Goal: Task Accomplishment & Management: Use online tool/utility

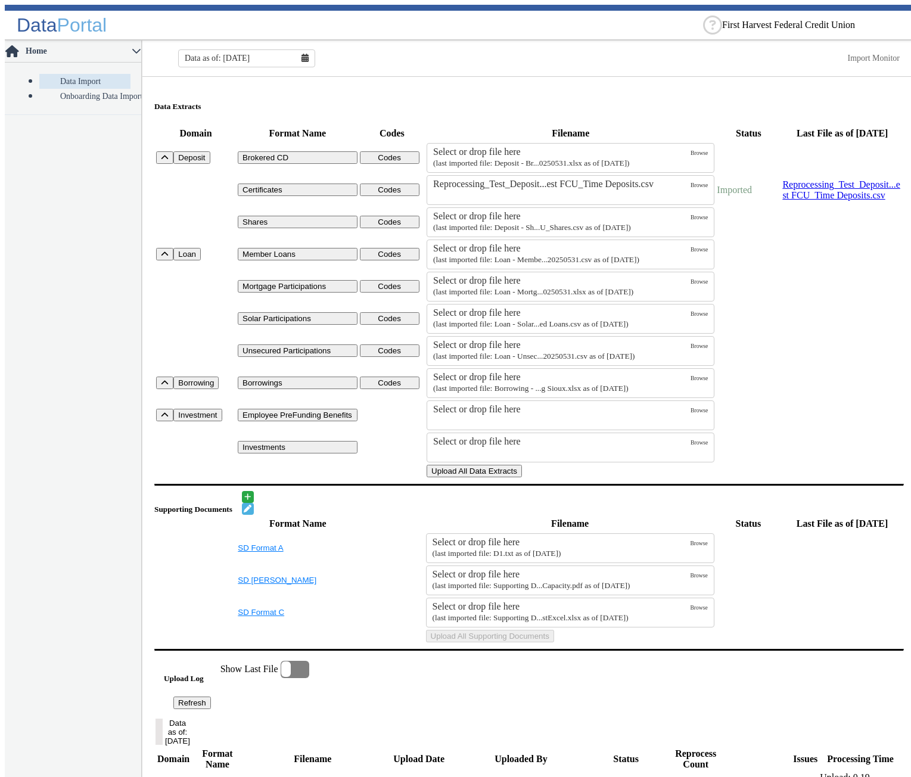
click at [522, 477] on button "Upload All Data Extracts" at bounding box center [474, 471] width 95 height 13
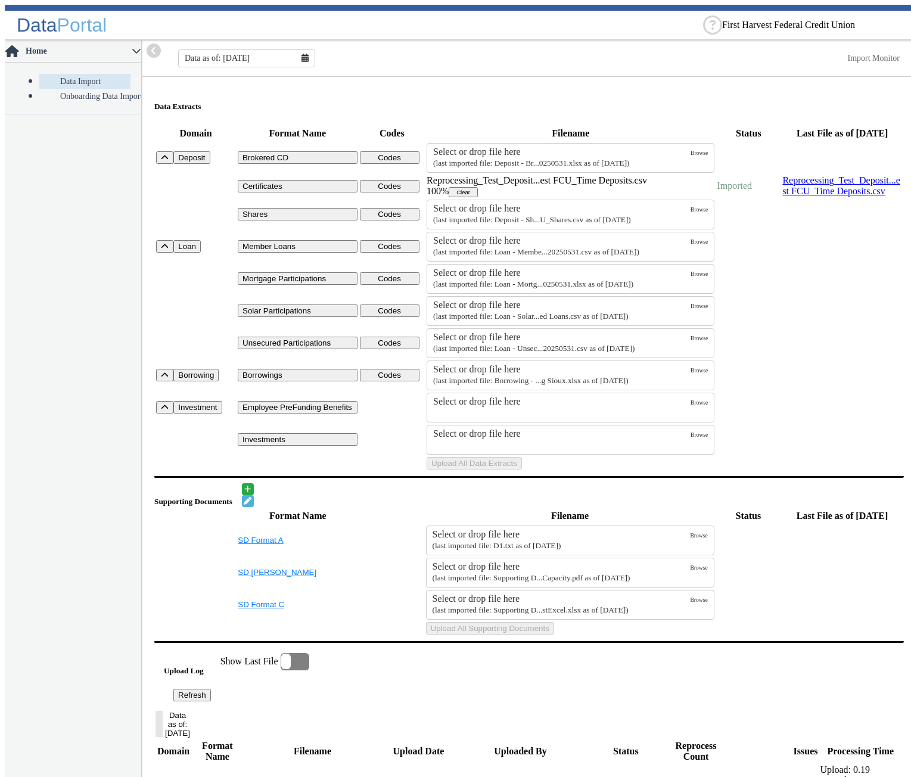
click at [95, 269] on nav "Home Data Import Onboarding Data Import" at bounding box center [73, 411] width 137 height 741
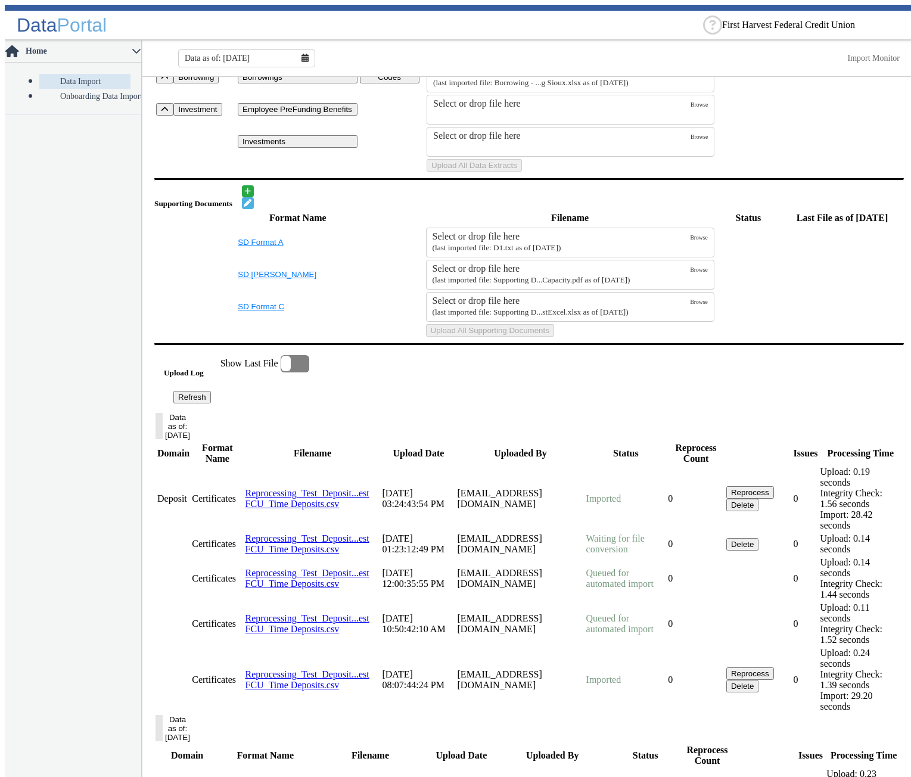
scroll to position [357, 0]
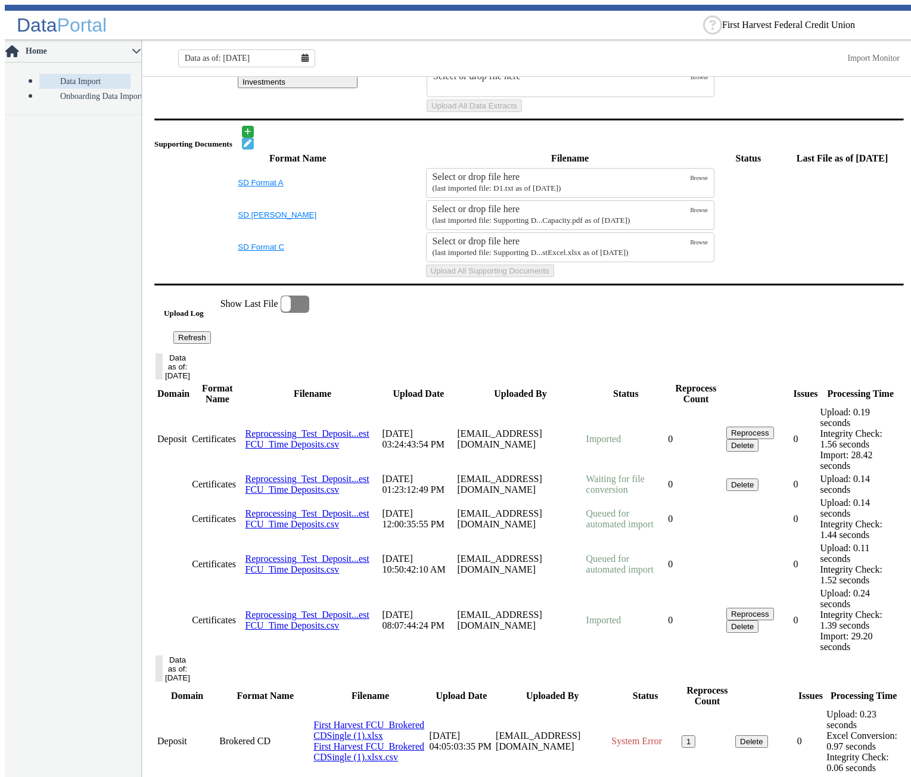
click at [211, 344] on button "Refresh" at bounding box center [192, 337] width 38 height 13
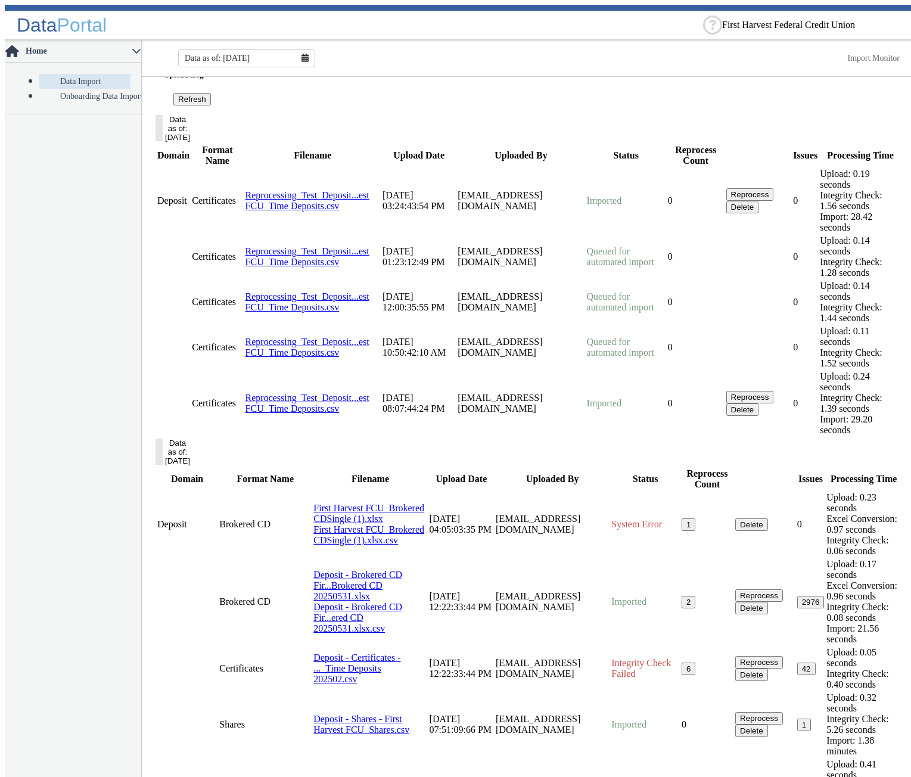
scroll to position [655, 0]
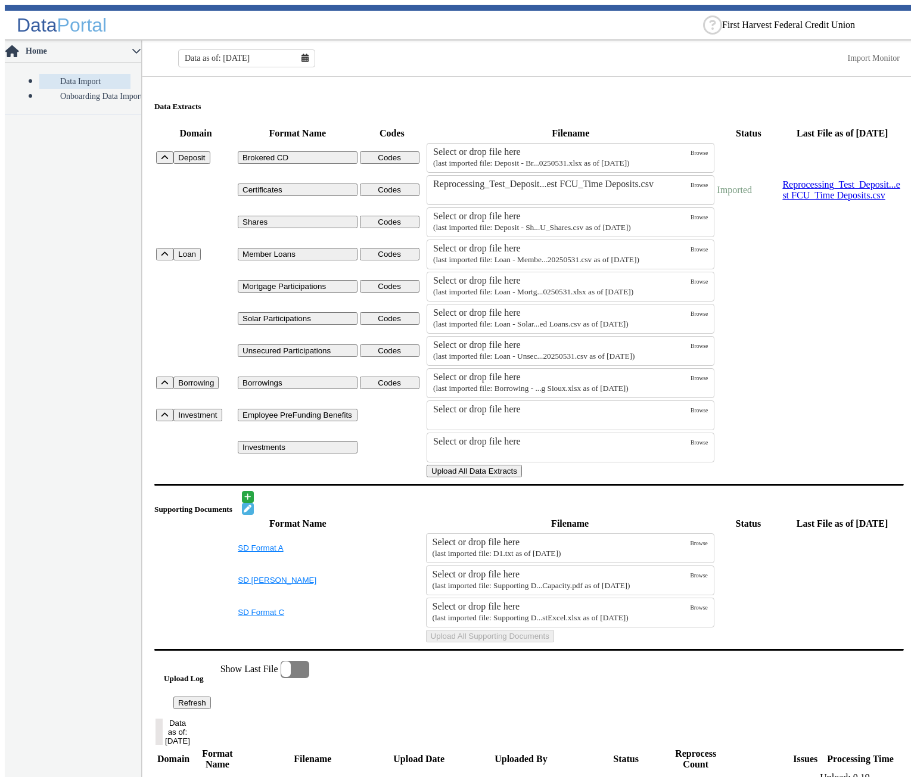
click at [522, 477] on button "Upload All Data Extracts" at bounding box center [474, 471] width 95 height 13
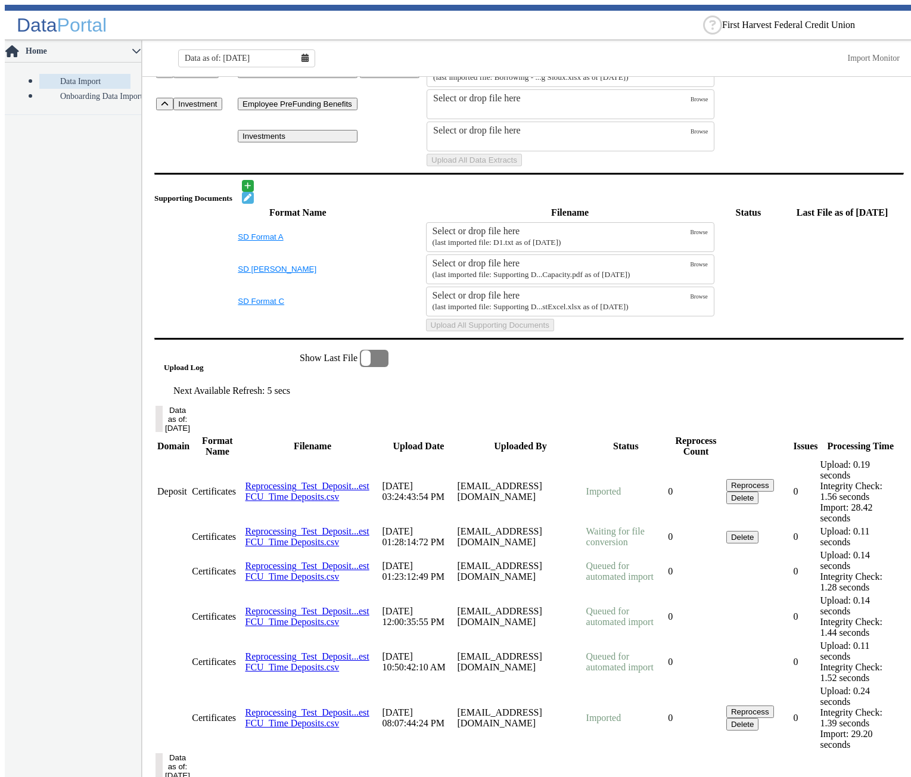
scroll to position [715, 0]
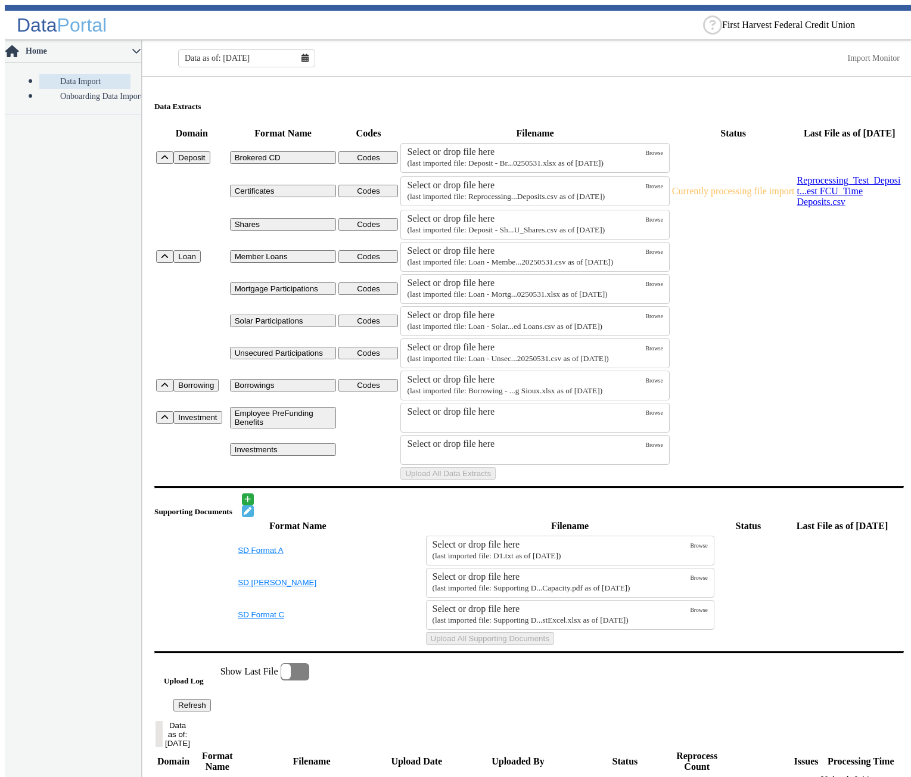
click at [159, 480] on td "Uploads" at bounding box center [191, 473] width 73 height 14
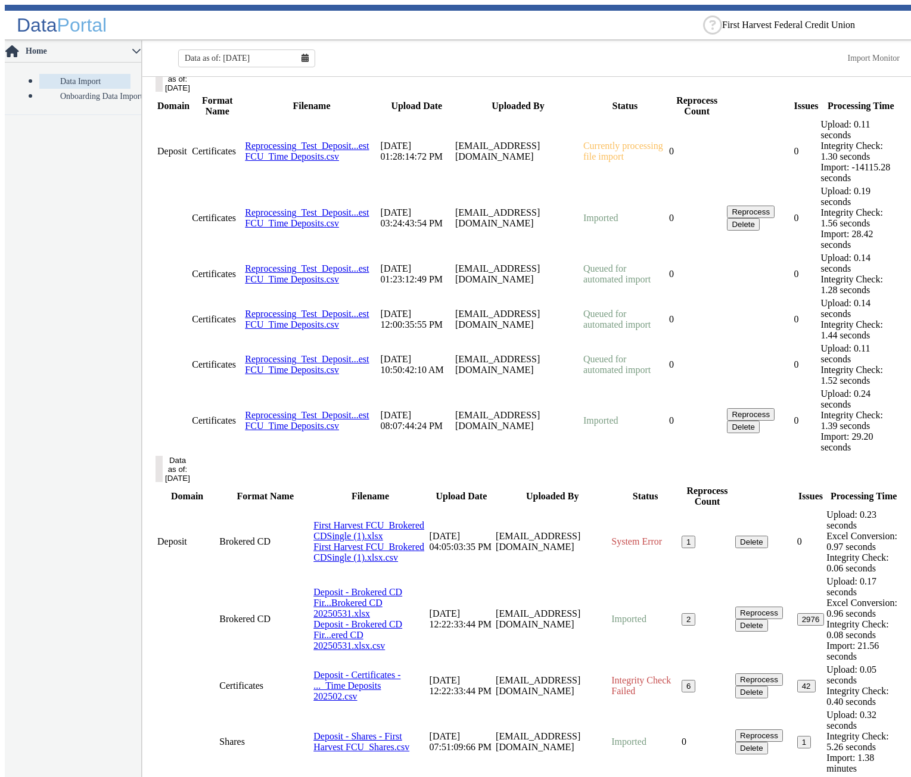
scroll to position [715, 0]
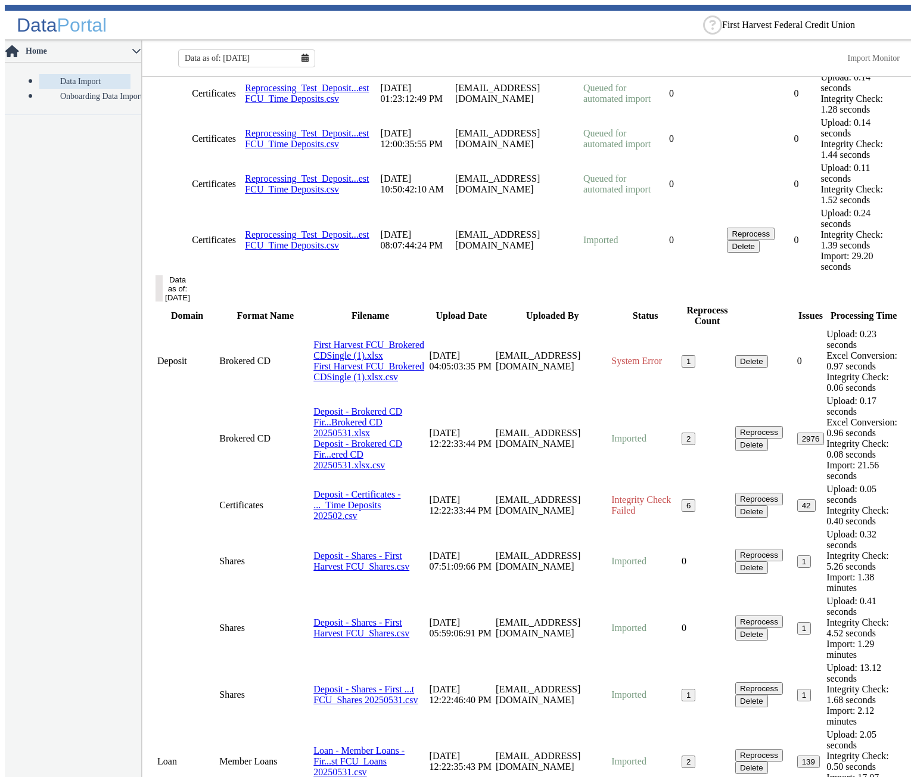
scroll to position [894, 0]
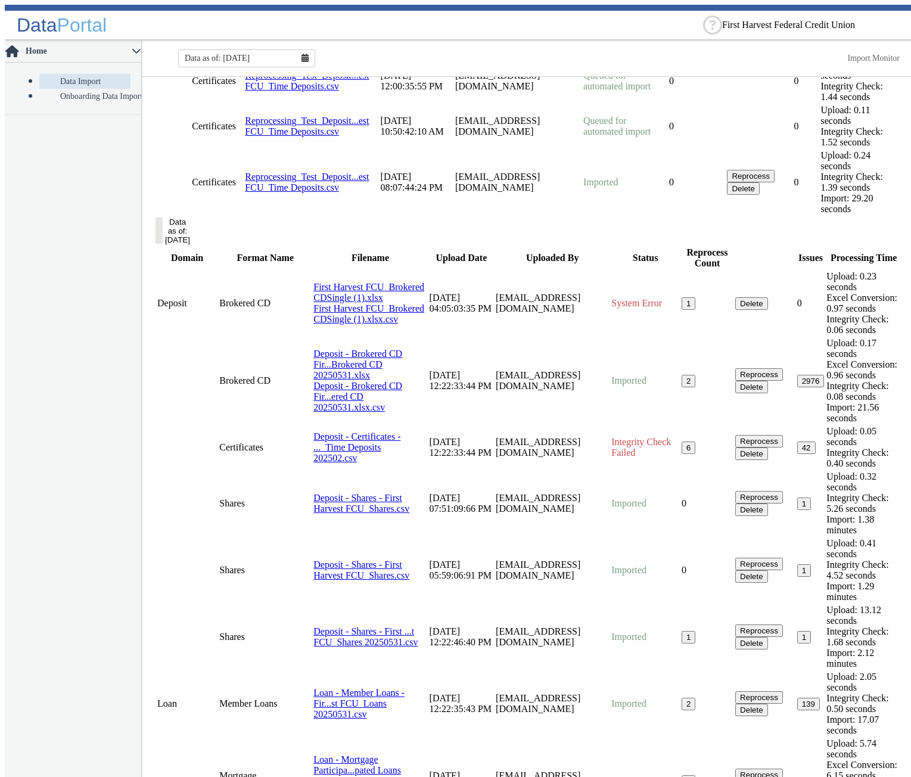
click at [168, 103] on td "History" at bounding box center [173, 81] width 33 height 44
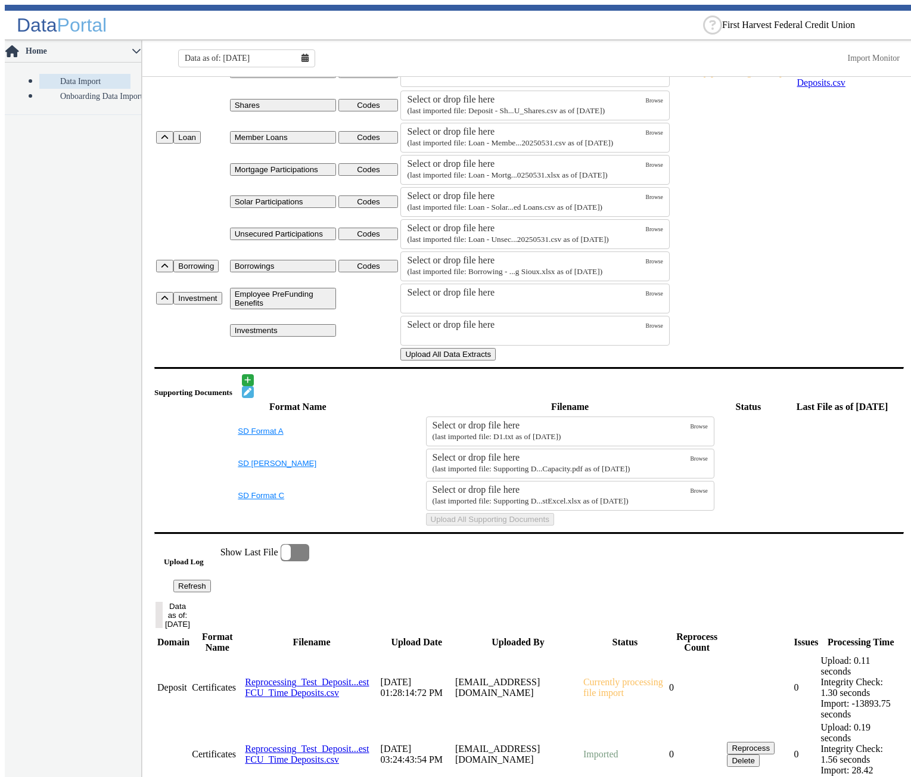
scroll to position [0, 0]
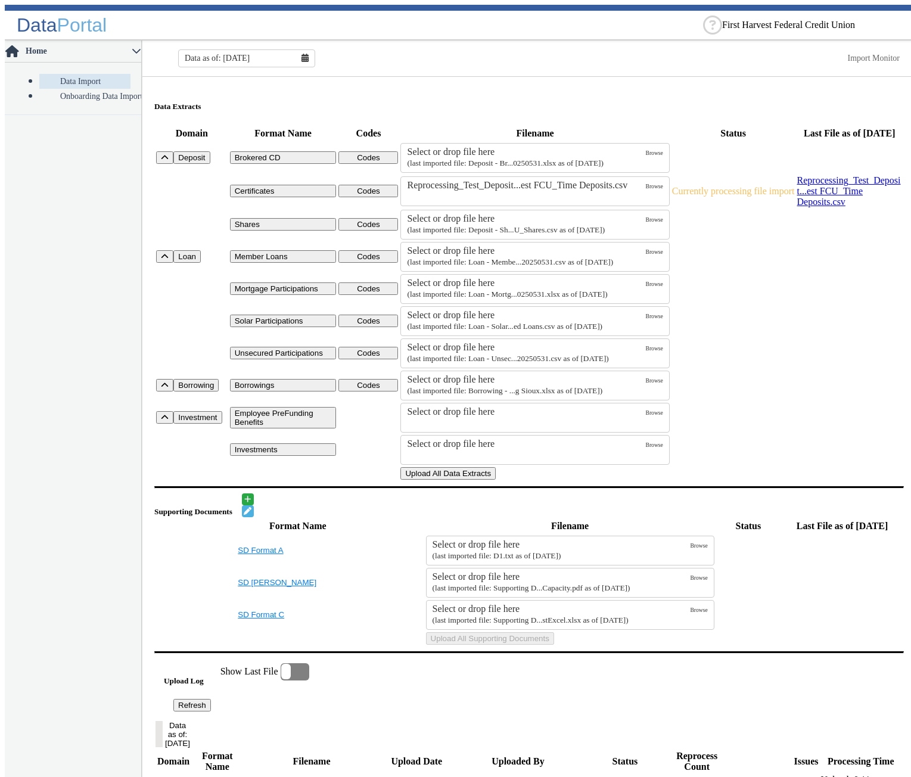
click at [496, 480] on button "Upload All Data Extracts" at bounding box center [447, 473] width 95 height 13
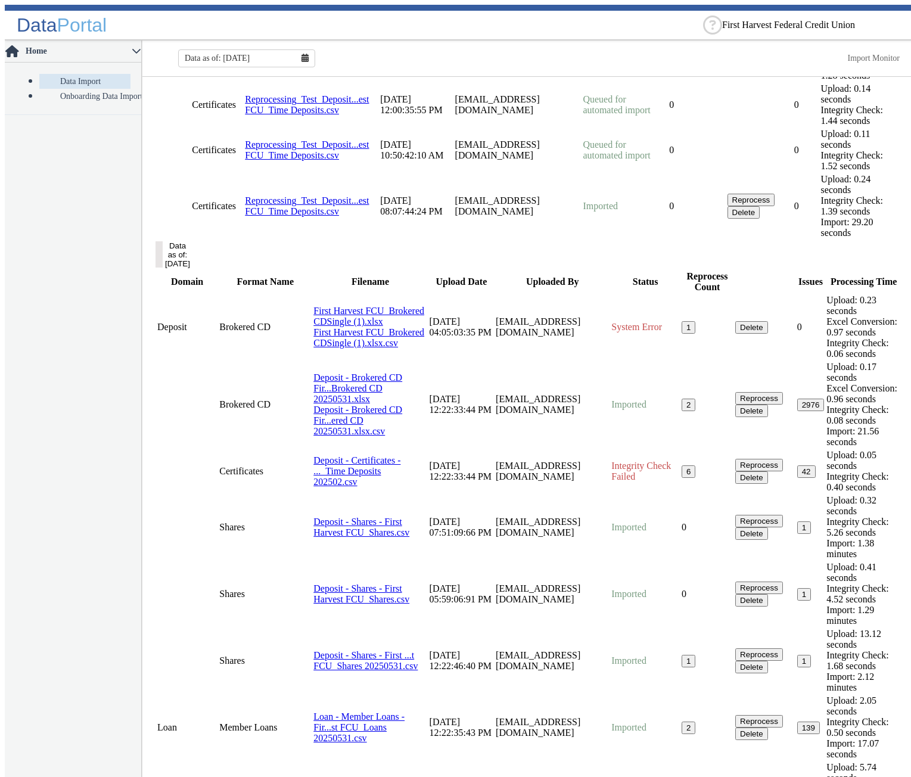
scroll to position [774, 0]
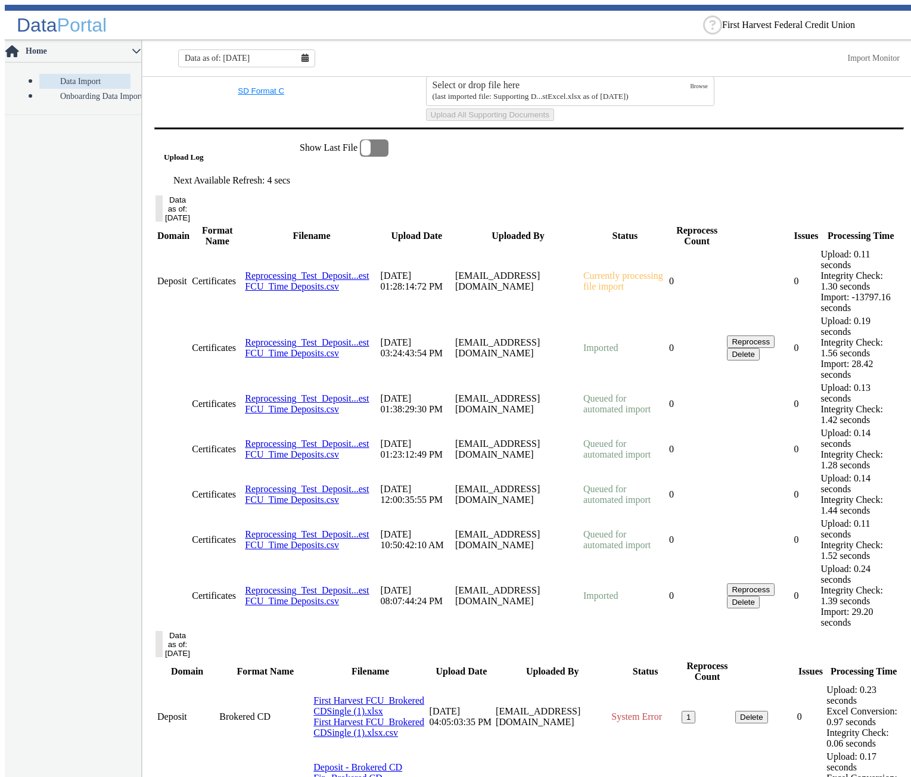
scroll to position [762, 0]
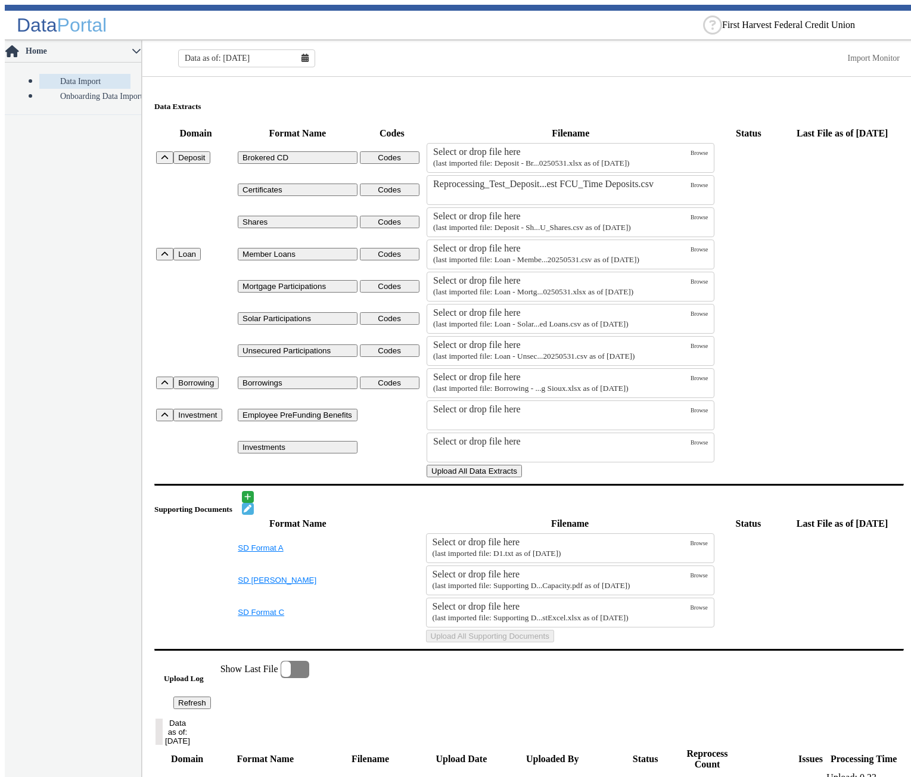
click at [522, 477] on button "Upload All Data Extracts" at bounding box center [474, 471] width 95 height 13
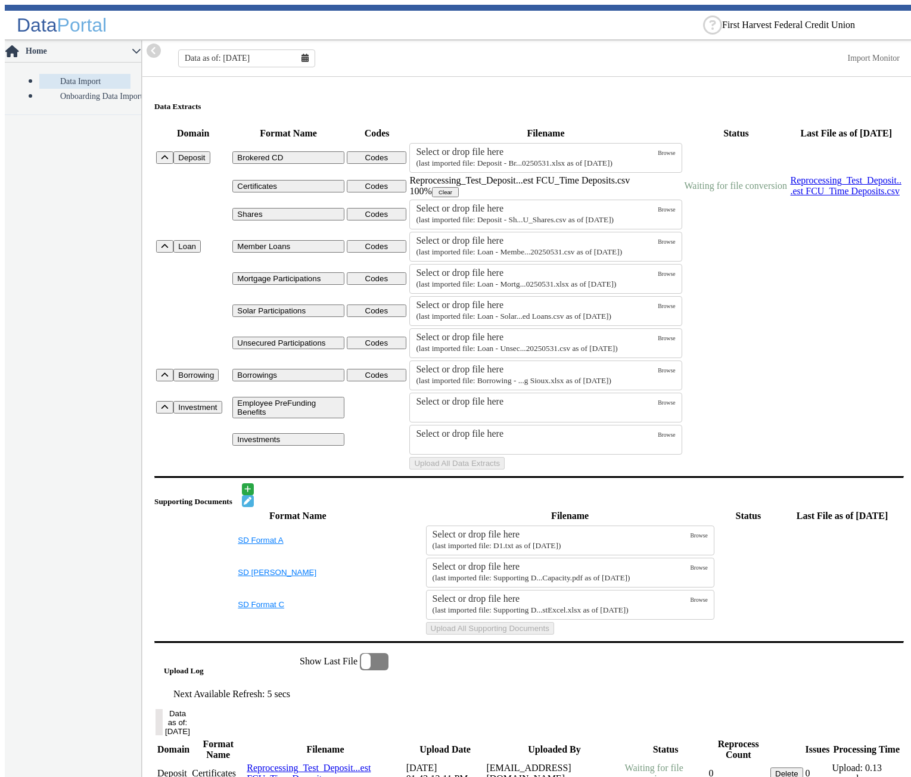
click at [92, 278] on nav "Home Data Import Onboarding Data Import" at bounding box center [73, 411] width 137 height 741
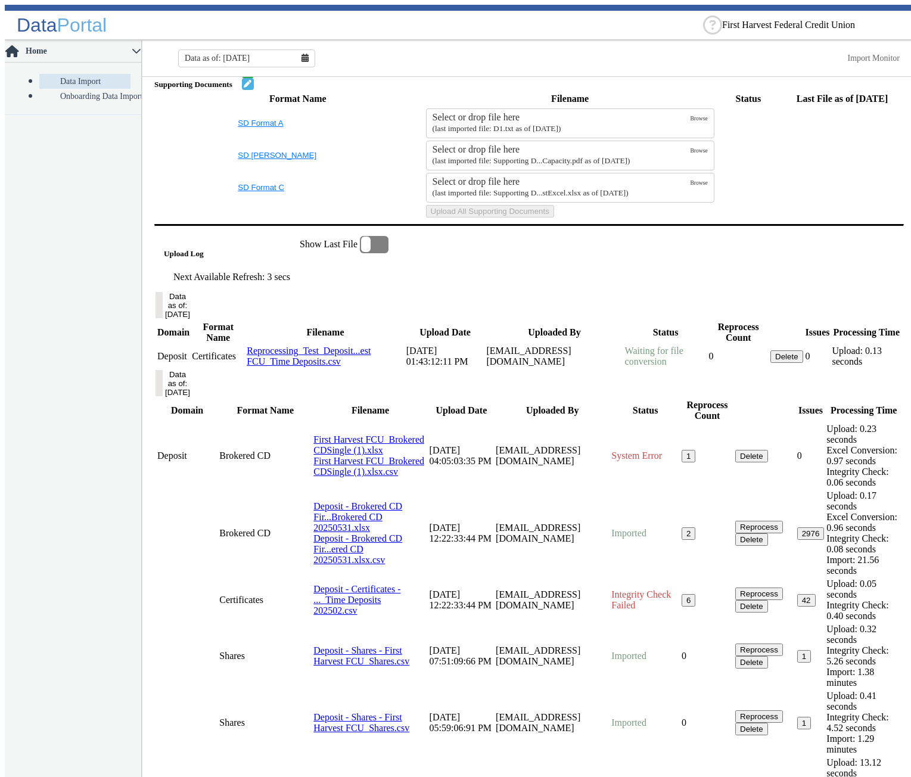
scroll to position [477, 0]
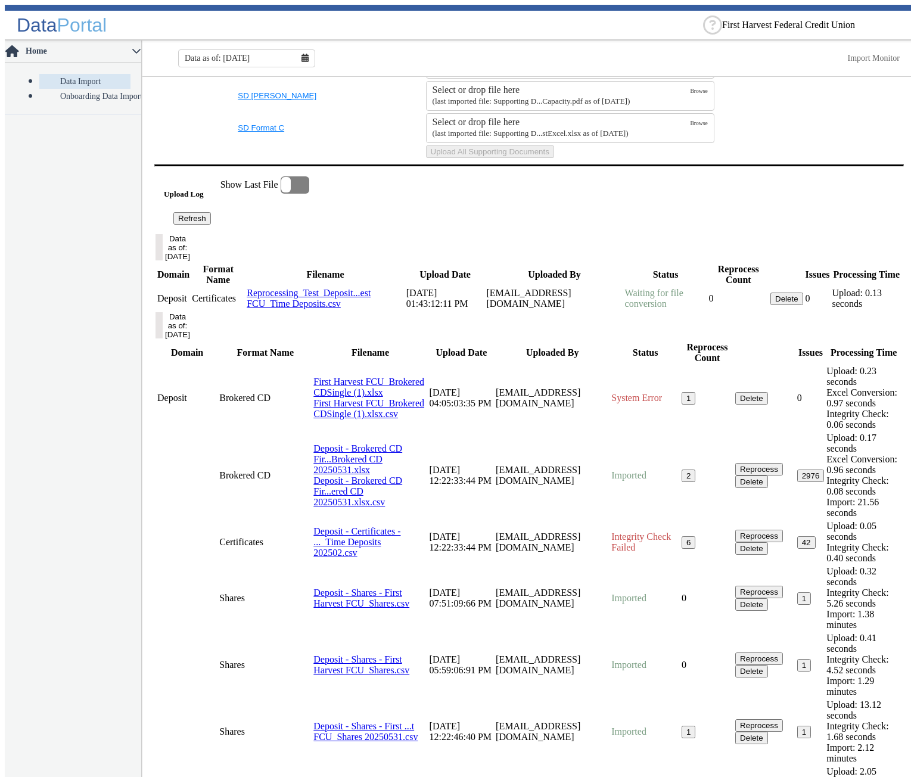
click at [211, 225] on button "Refresh" at bounding box center [192, 218] width 38 height 13
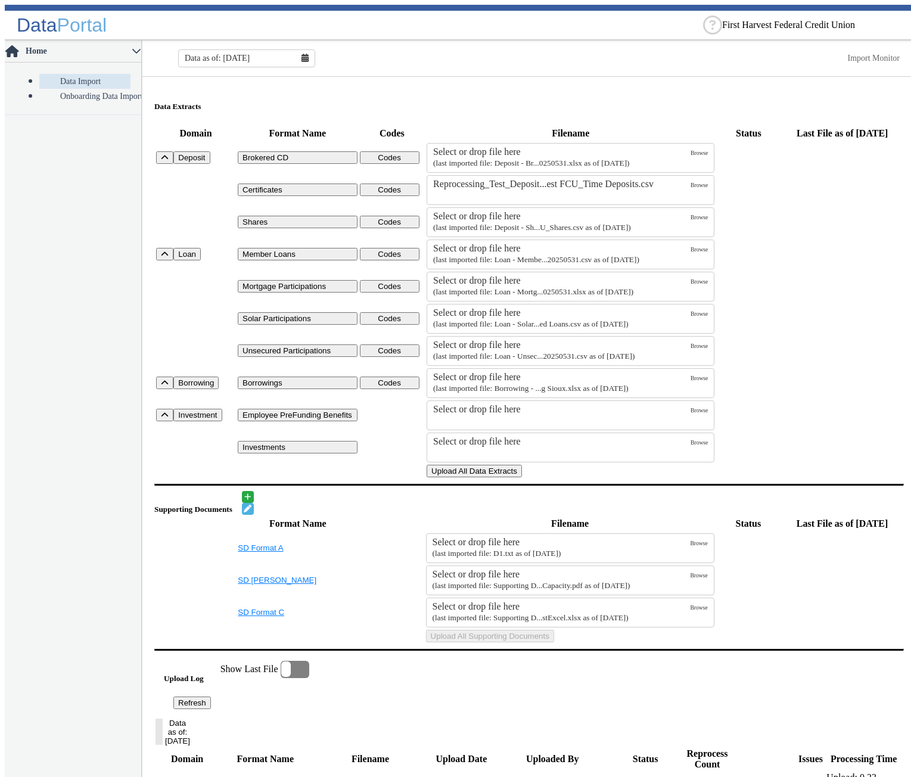
click at [522, 477] on button "Upload All Data Extracts" at bounding box center [474, 471] width 95 height 13
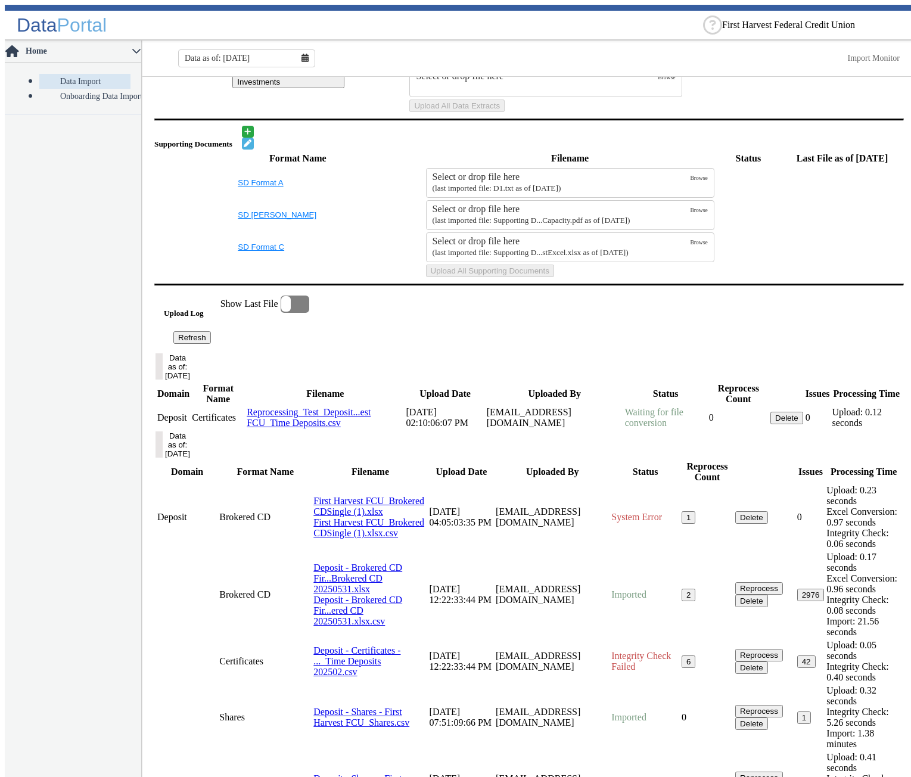
scroll to position [477, 0]
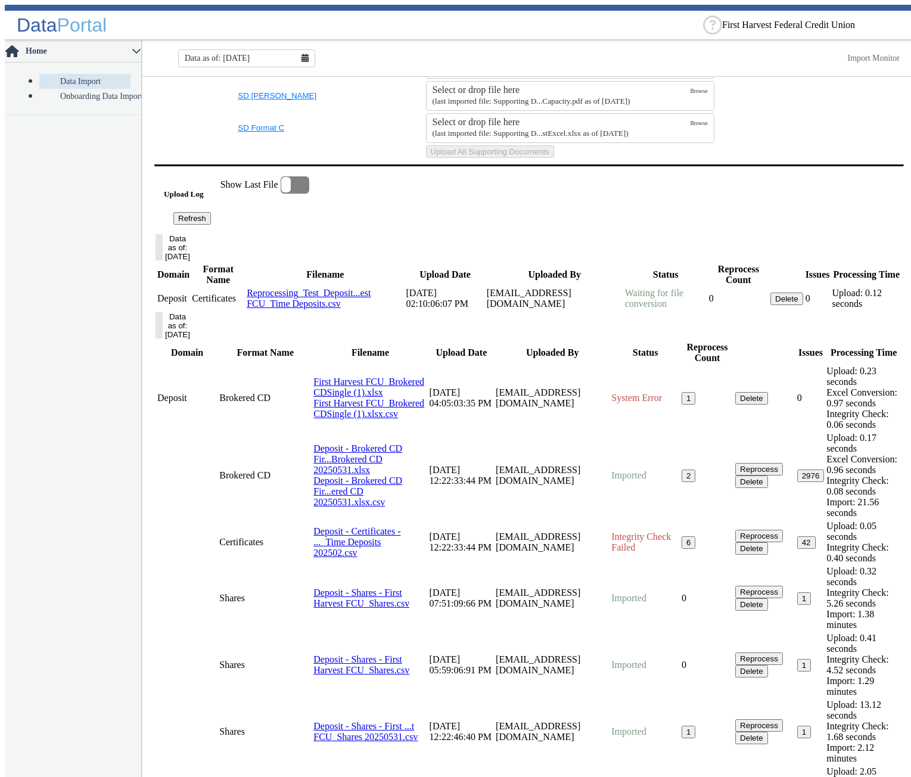
click at [211, 225] on button "Refresh" at bounding box center [192, 218] width 38 height 13
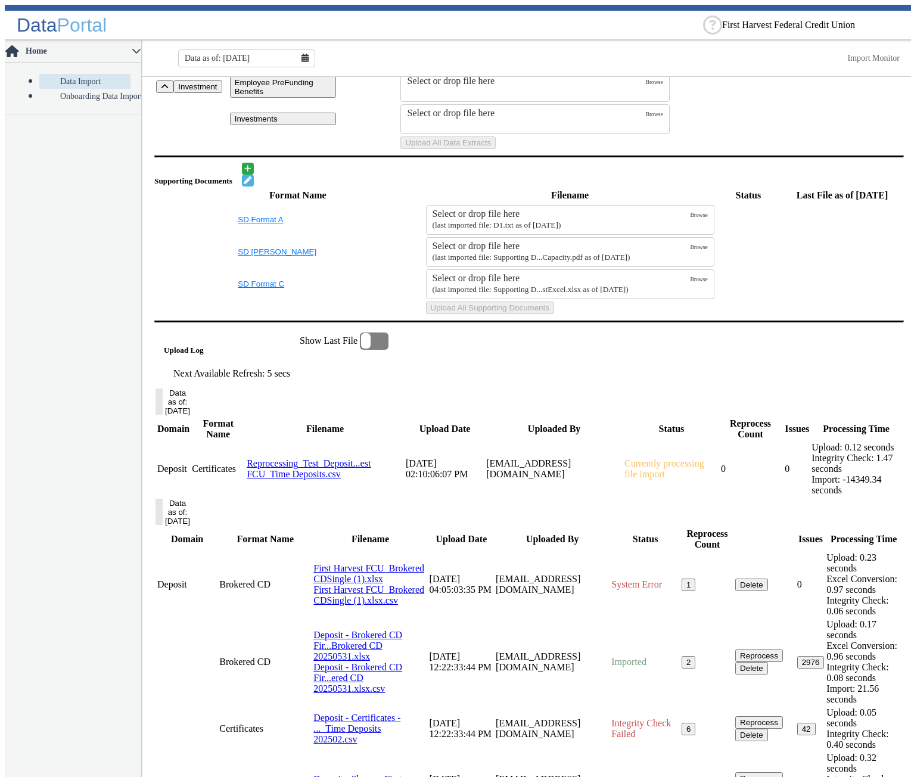
scroll to position [491, 0]
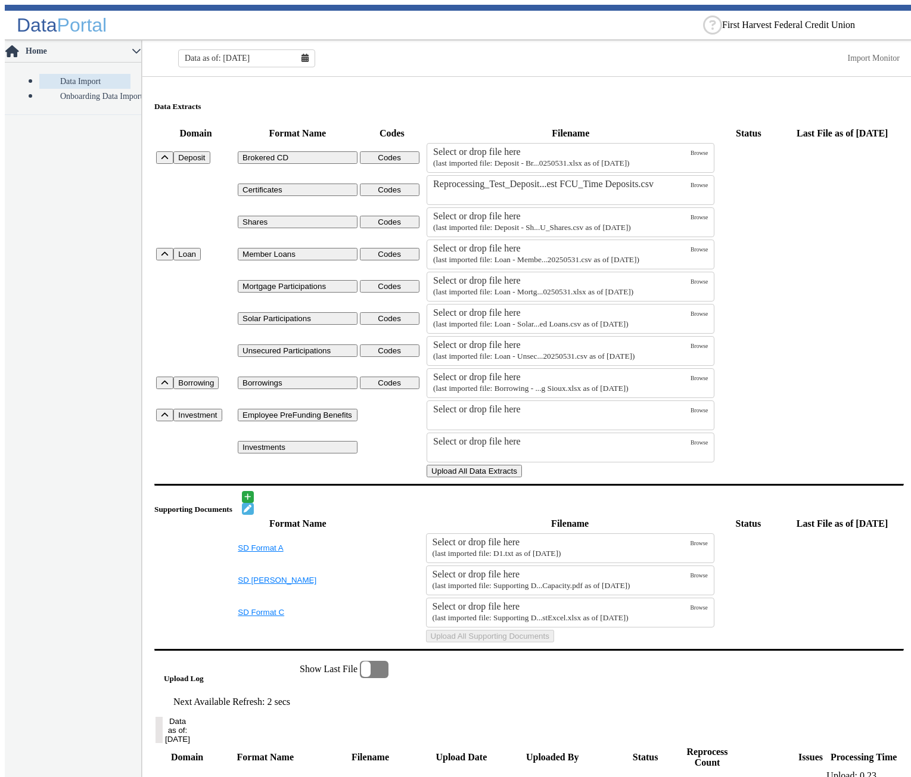
click at [522, 477] on button "Upload All Data Extracts" at bounding box center [474, 471] width 95 height 13
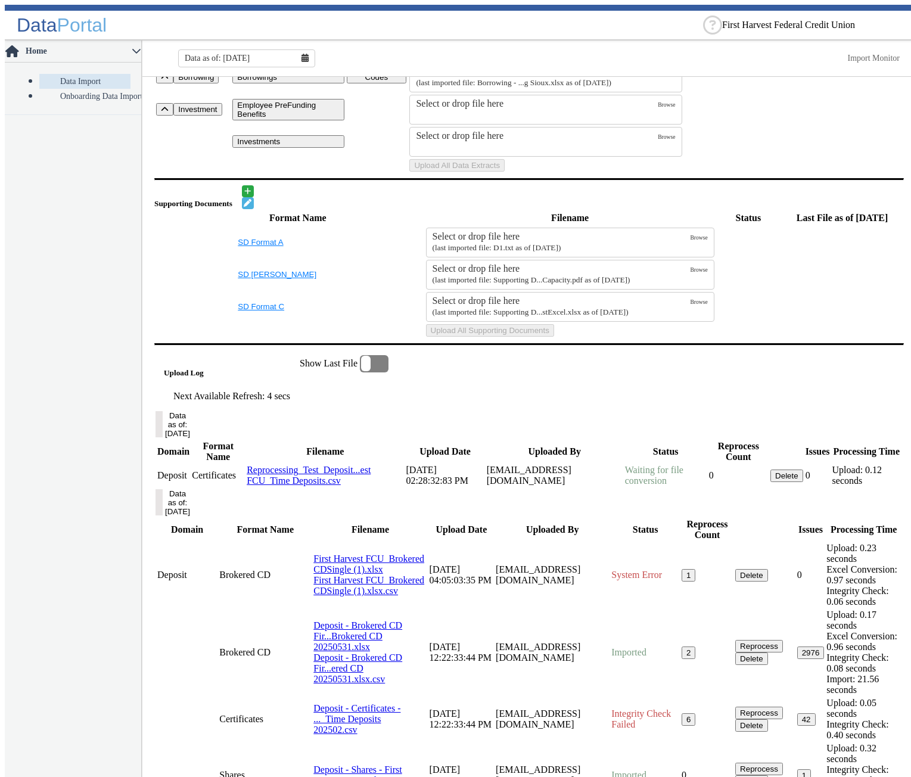
scroll to position [357, 0]
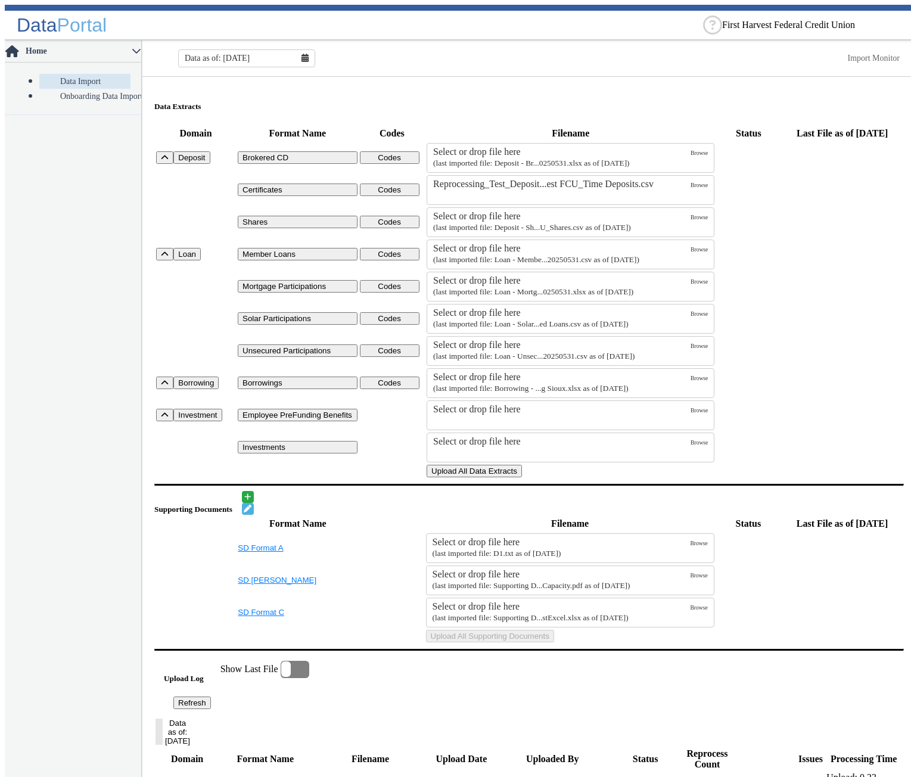
click at [522, 477] on button "Upload All Data Extracts" at bounding box center [474, 471] width 95 height 13
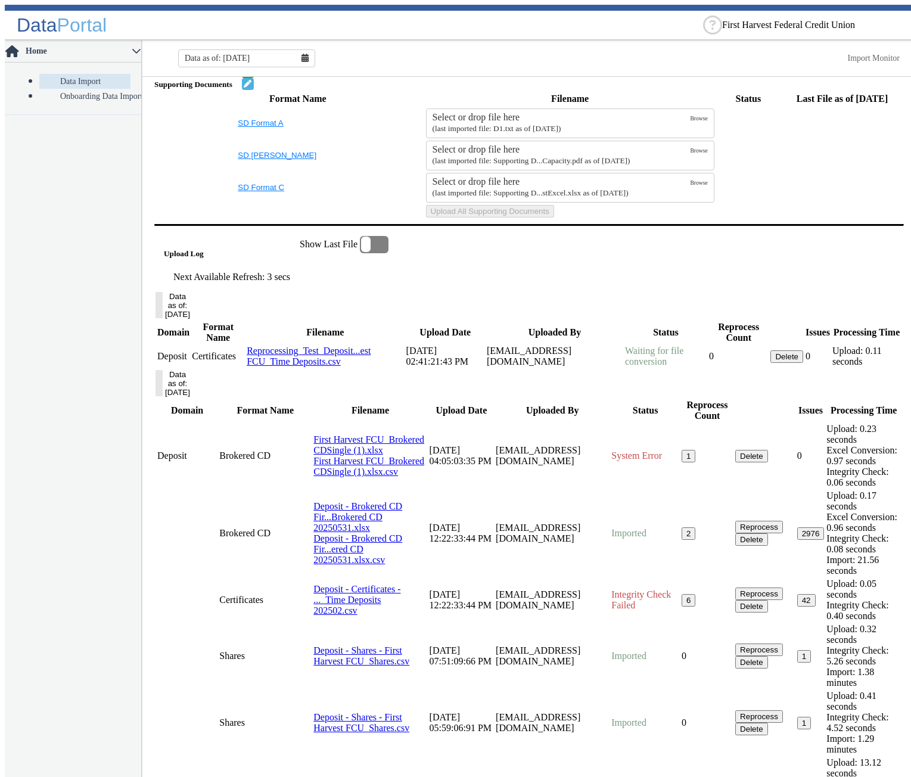
scroll to position [536, 0]
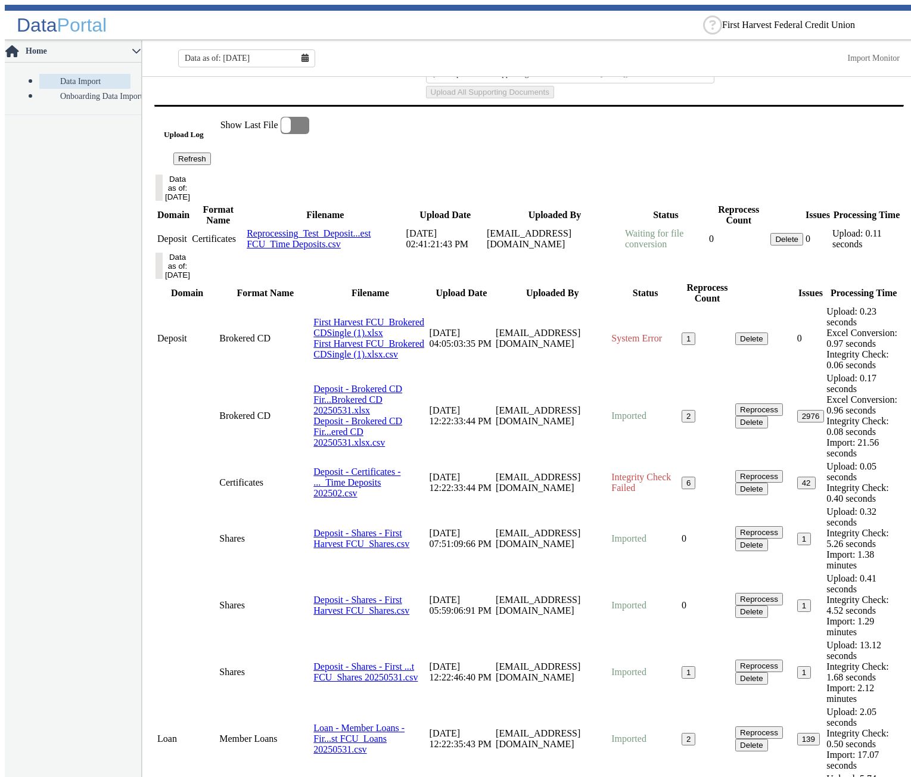
click at [211, 165] on button "Refresh" at bounding box center [192, 159] width 38 height 13
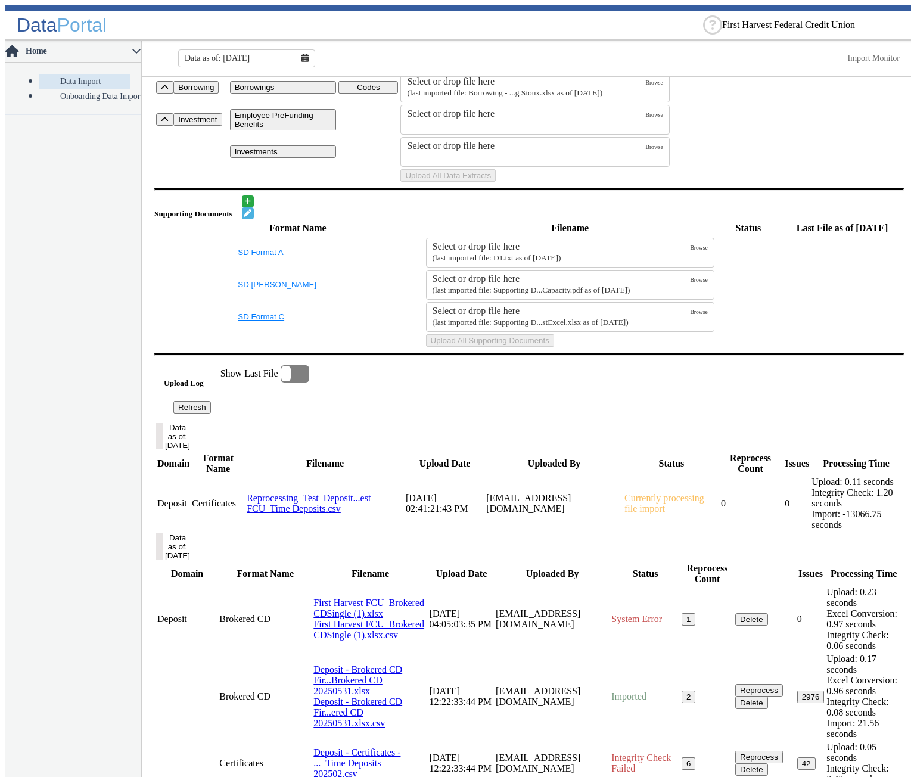
scroll to position [417, 0]
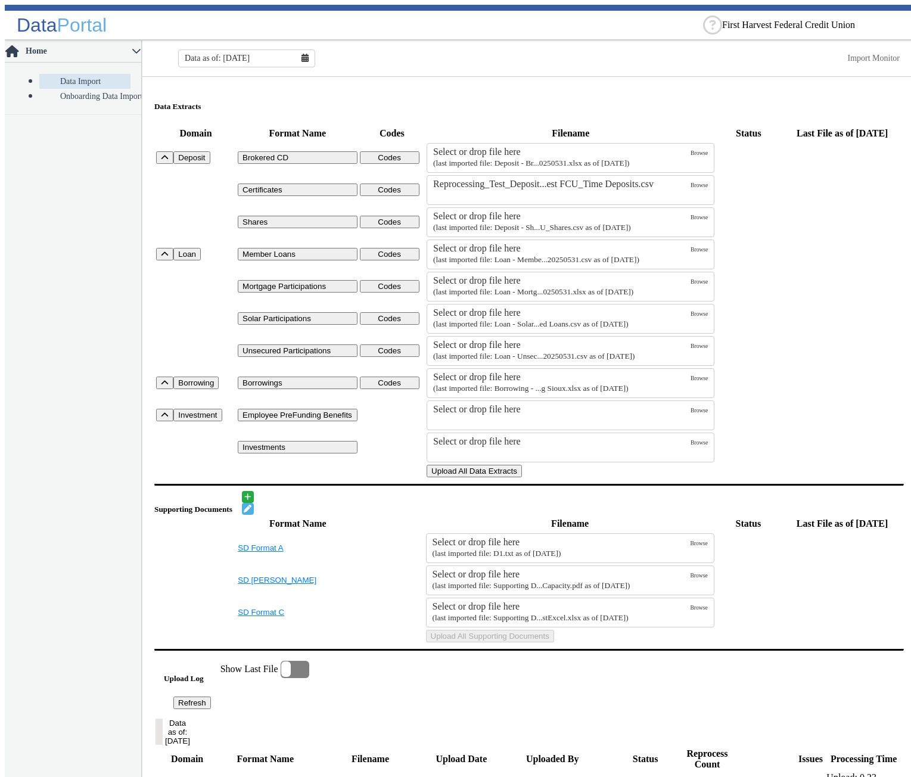
click at [522, 477] on button "Upload All Data Extracts" at bounding box center [474, 471] width 95 height 13
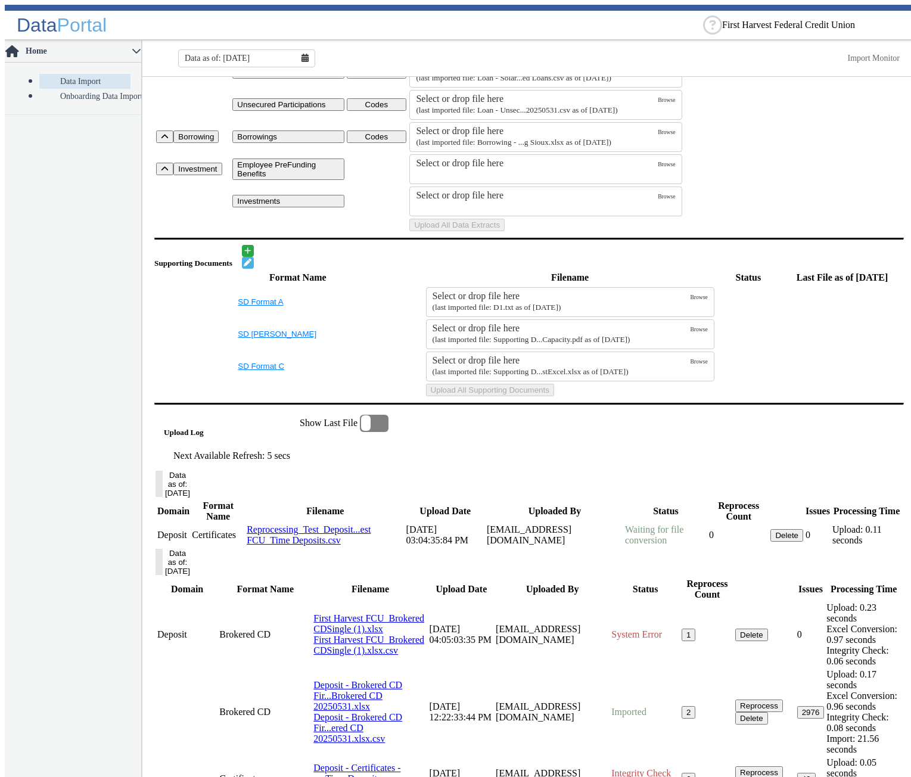
scroll to position [477, 0]
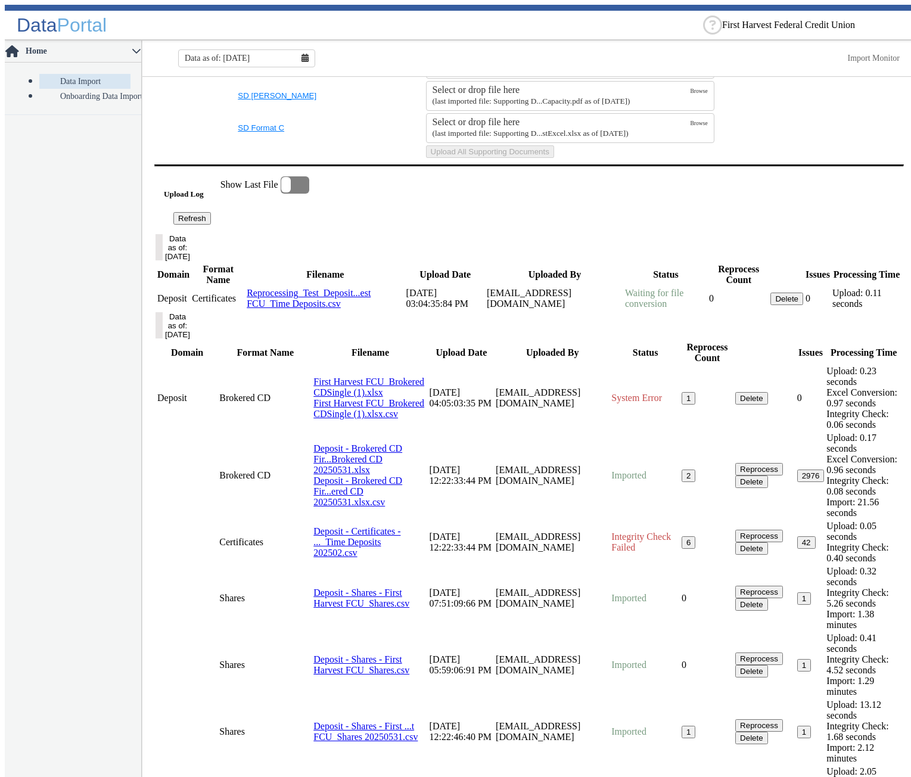
click at [211, 225] on button "Refresh" at bounding box center [192, 218] width 38 height 13
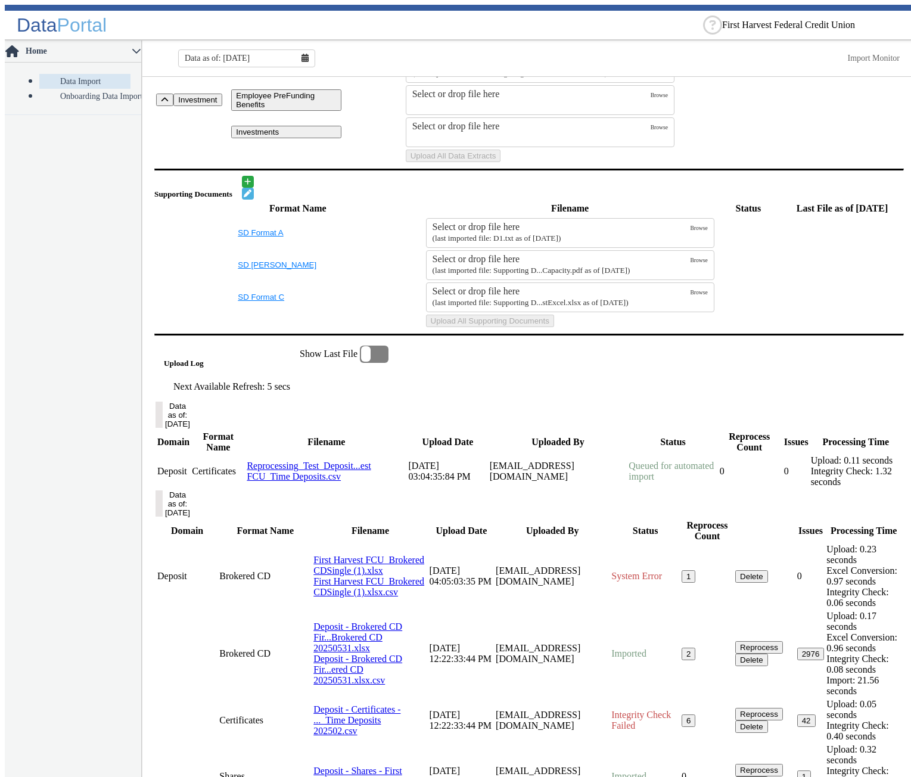
scroll to position [556, 0]
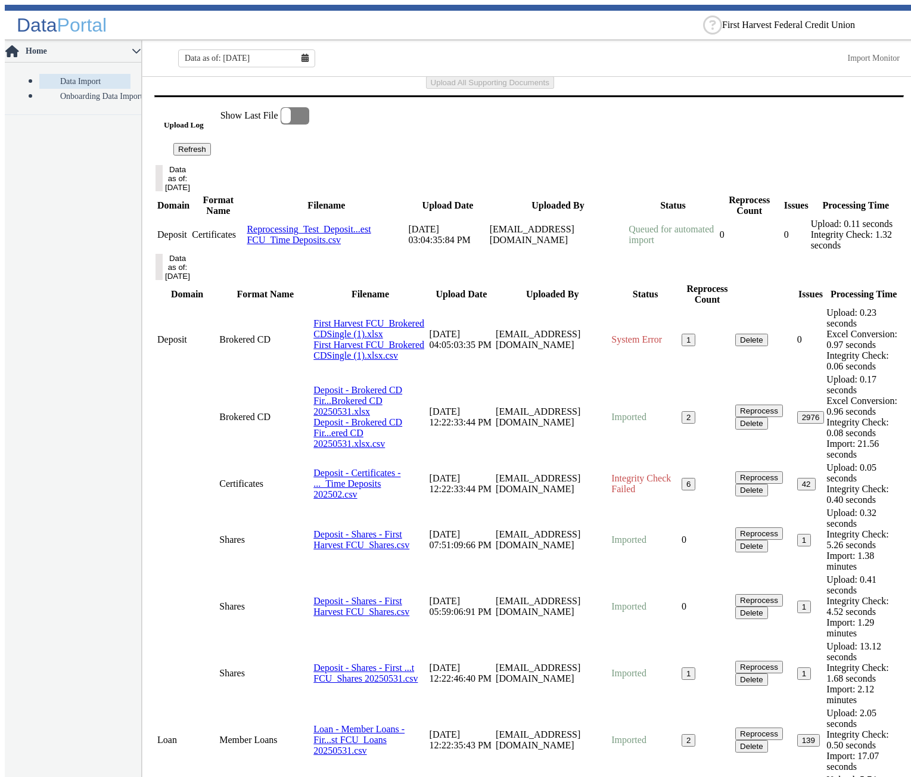
click at [211, 155] on button "Refresh" at bounding box center [192, 149] width 38 height 13
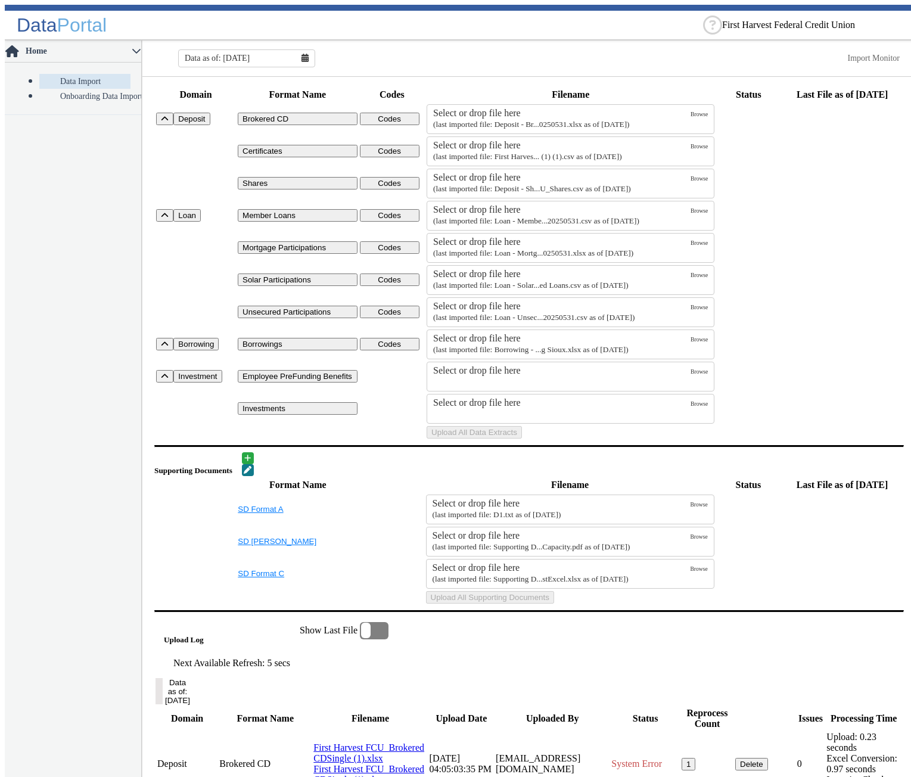
scroll to position [0, 0]
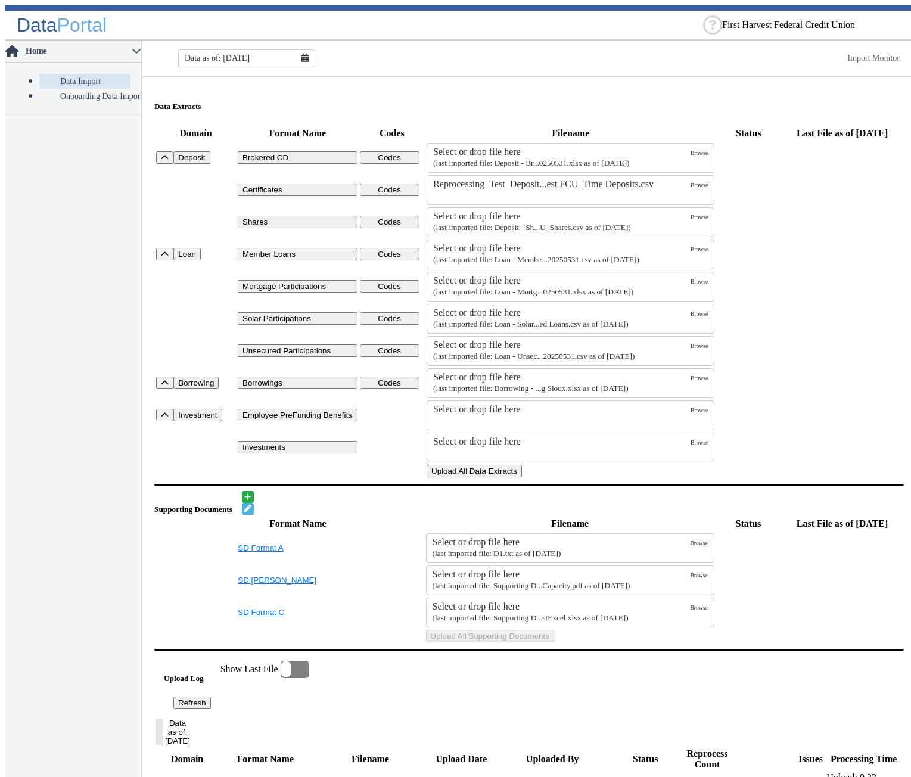
click at [522, 477] on button "Upload All Data Extracts" at bounding box center [474, 471] width 95 height 13
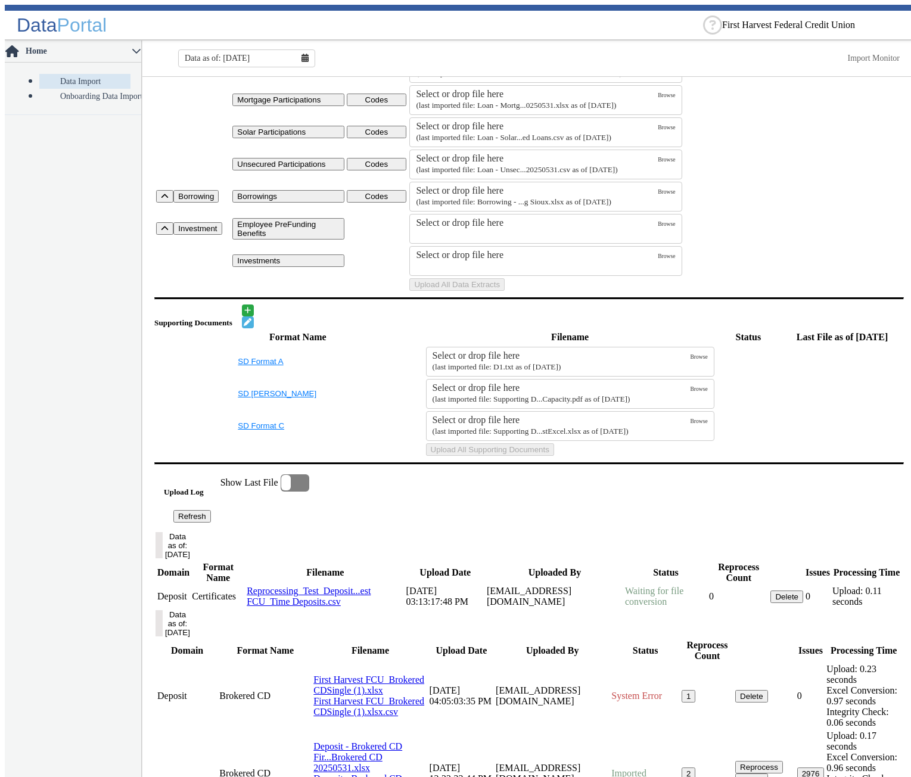
scroll to position [477, 0]
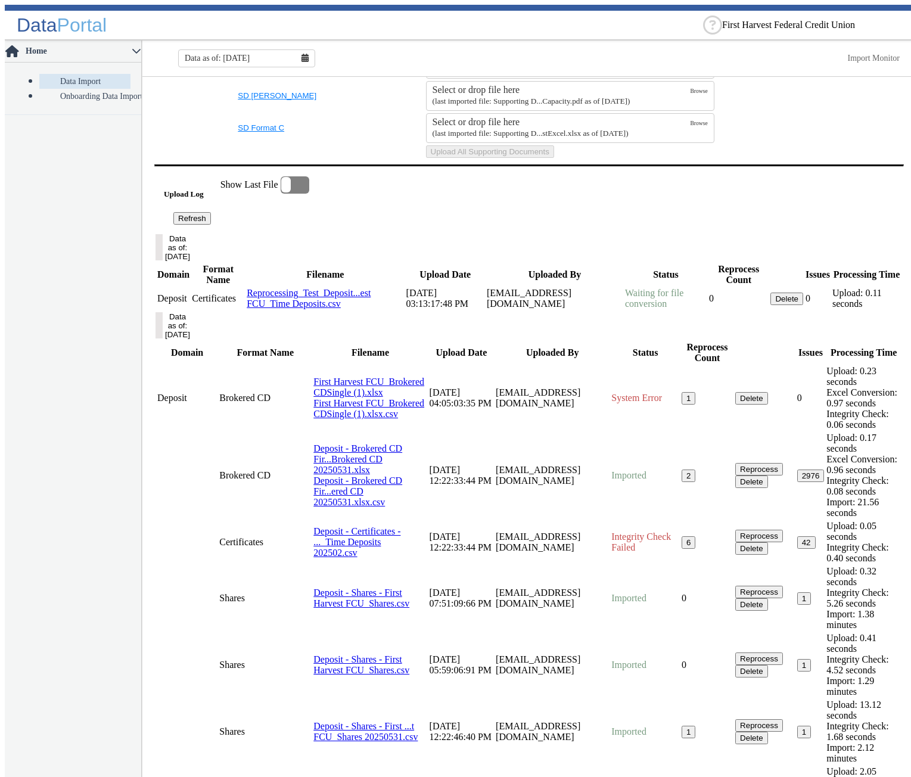
click at [211, 225] on button "Refresh" at bounding box center [192, 218] width 38 height 13
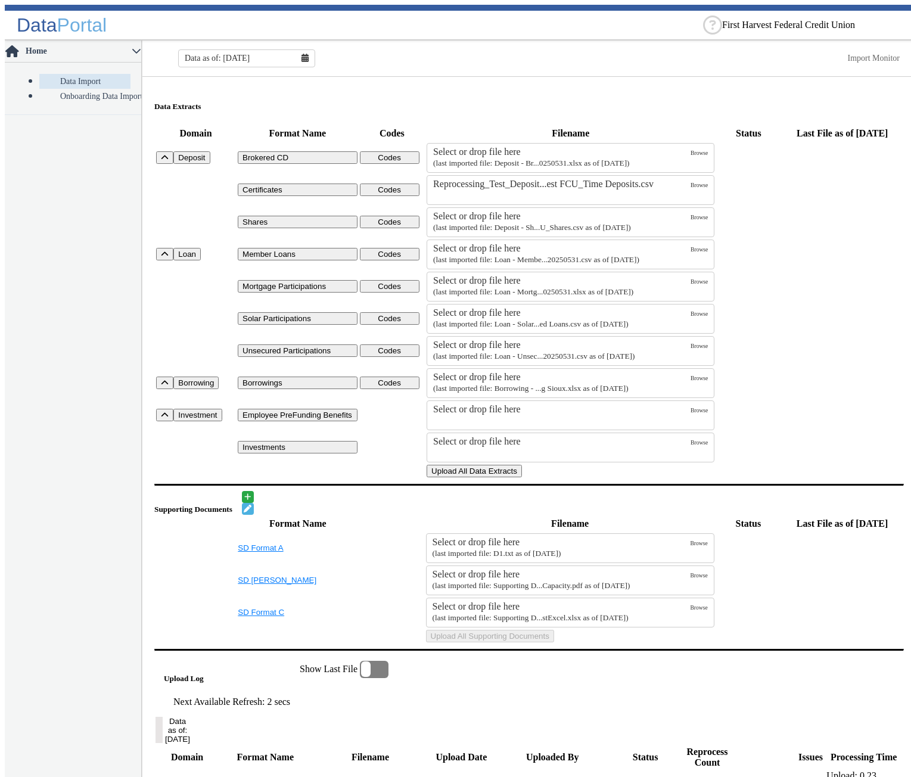
click at [522, 477] on button "Upload All Data Extracts" at bounding box center [474, 471] width 95 height 13
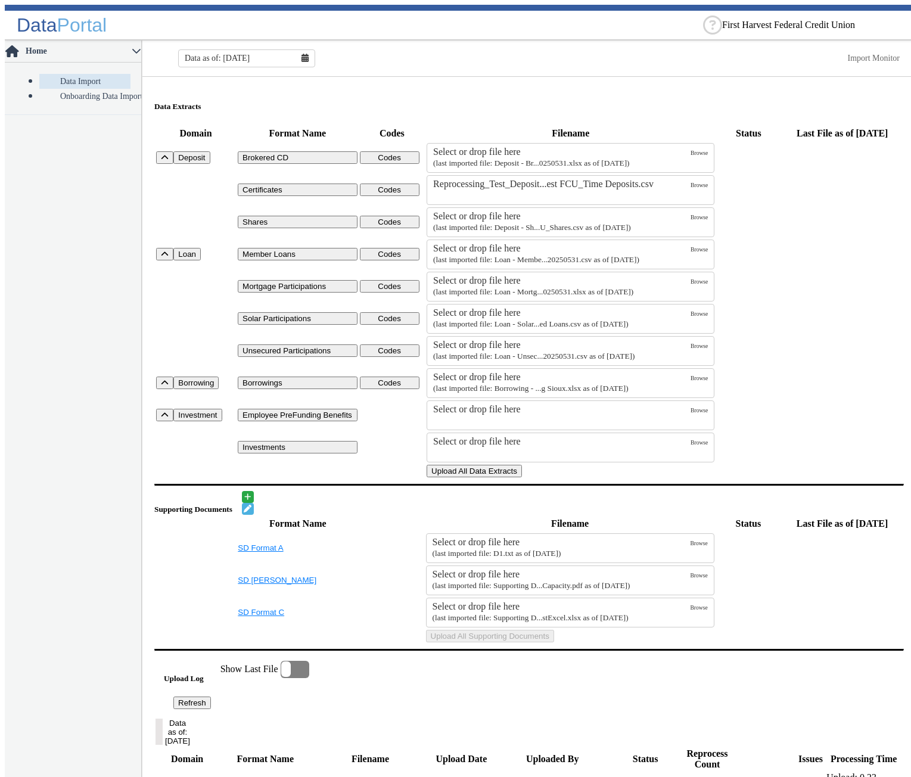
click at [522, 477] on button "Upload All Data Extracts" at bounding box center [474, 471] width 95 height 13
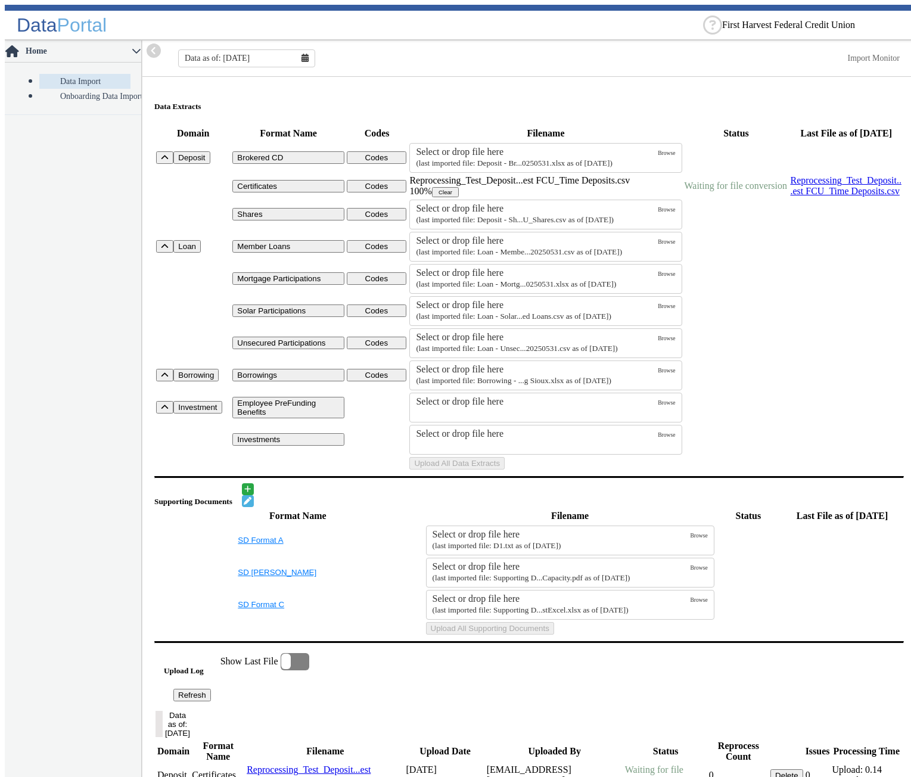
click at [77, 430] on nav "Home Data Import Onboarding Data Import" at bounding box center [73, 411] width 137 height 741
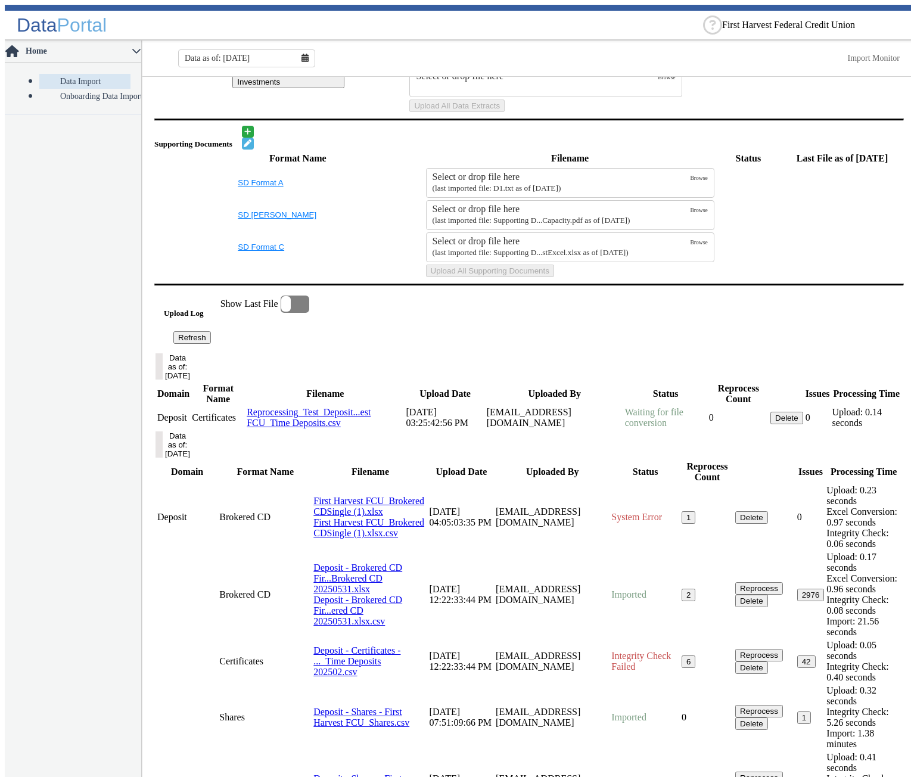
scroll to position [417, 0]
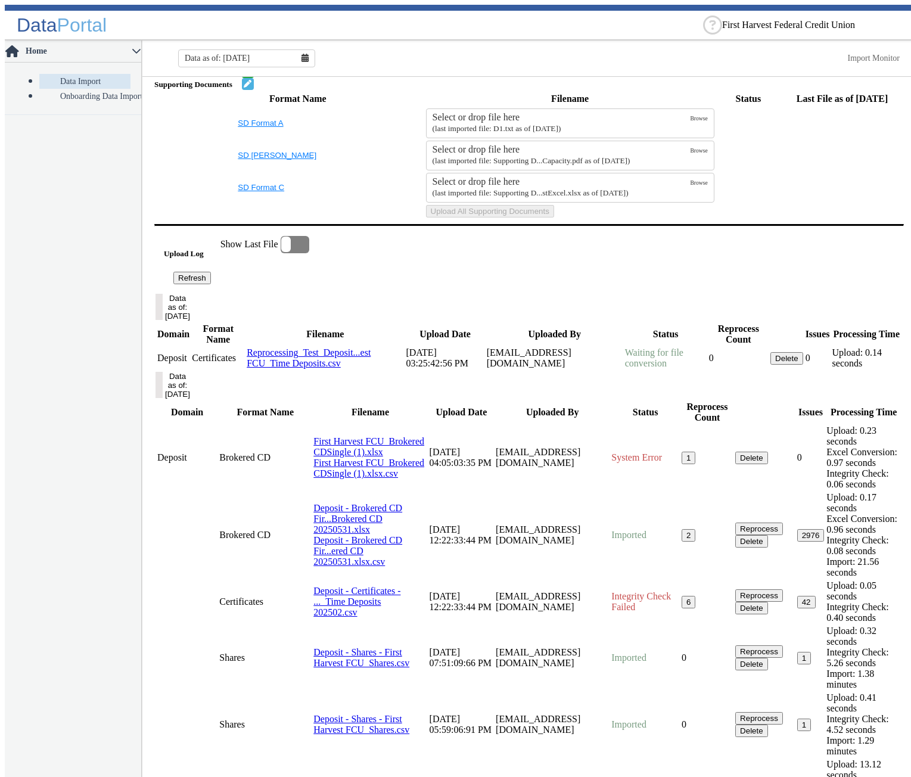
click at [211, 284] on button "Refresh" at bounding box center [192, 278] width 38 height 13
